Goal: Information Seeking & Learning: Learn about a topic

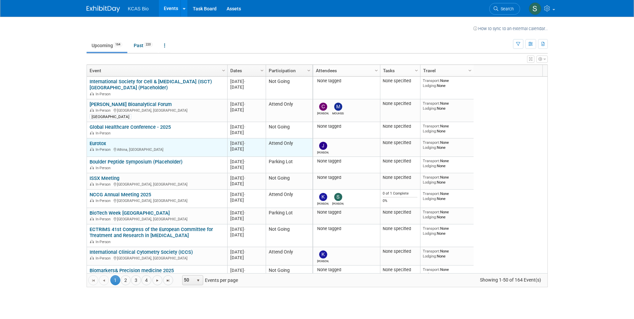
scroll to position [40, 0]
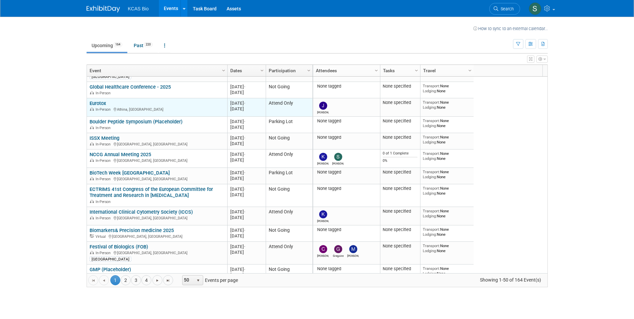
click at [99, 103] on link "Eurotox" at bounding box center [98, 103] width 16 height 6
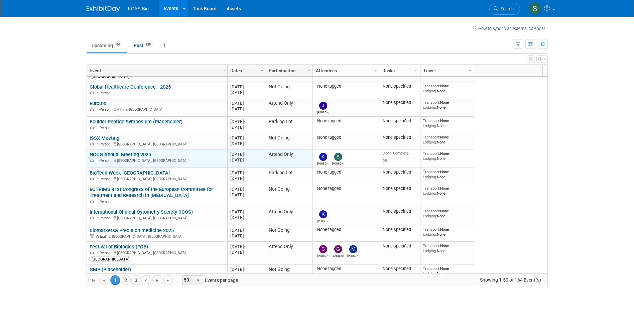
click at [122, 156] on link "NCCG Annual Meeting 2025" at bounding box center [120, 154] width 61 height 6
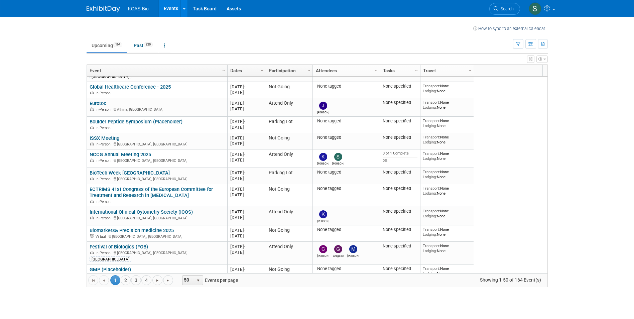
click at [133, 155] on link "NCCG Annual Meeting 2025" at bounding box center [120, 154] width 61 height 6
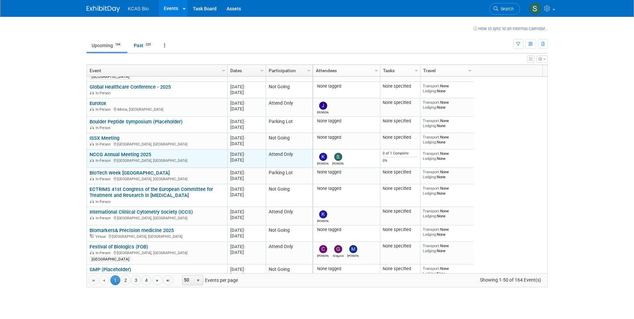
scroll to position [0, 0]
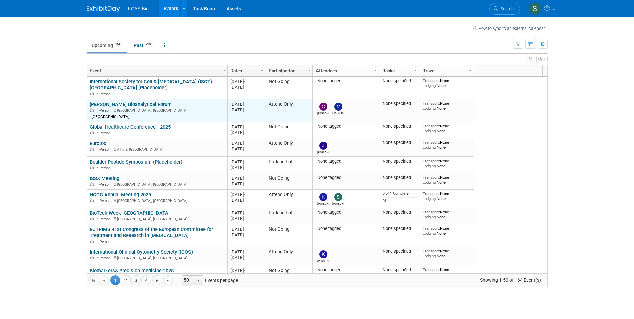
click at [103, 104] on link "[PERSON_NAME] Bioanalytical Forum" at bounding box center [131, 104] width 82 height 6
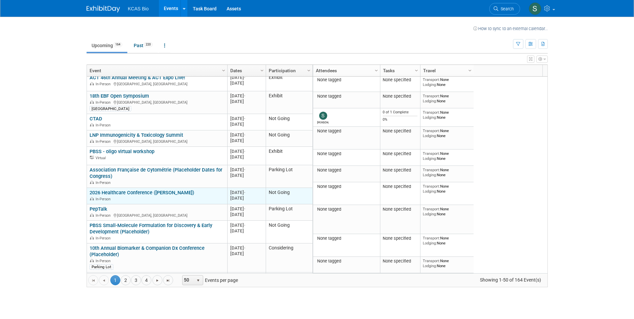
scroll to position [788, 0]
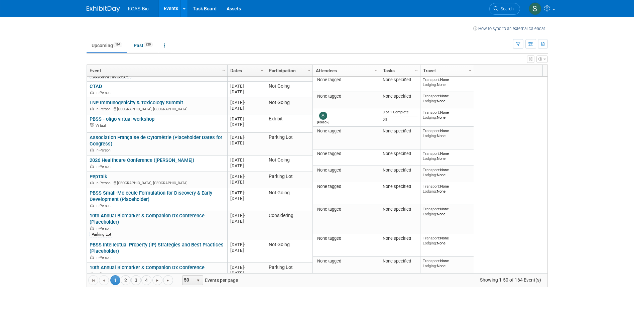
drag, startPoint x: 375, startPoint y: 77, endPoint x: 1071, endPoint y: 128, distance: 697.9
click at [634, 128] on html "KCAS Bio Events Recently Viewed Events: CYTO 2025 [GEOGRAPHIC_DATA], [GEOGRAPHI…" at bounding box center [317, 159] width 634 height 319
click at [8, 191] on body "KCAS Bio Events Recently Viewed Events: CYTO 2025 [GEOGRAPHIC_DATA], [GEOGRAPHI…" at bounding box center [317, 159] width 634 height 319
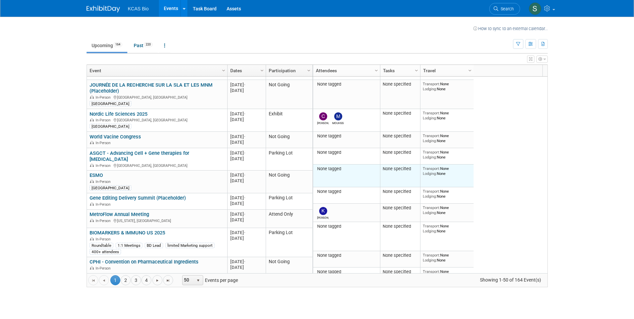
scroll to position [0, 0]
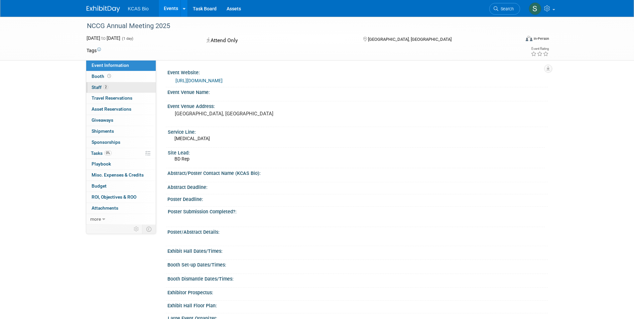
click at [100, 92] on link "2 Staff 2" at bounding box center [121, 87] width 70 height 11
